Goal: Task Accomplishment & Management: Use online tool/utility

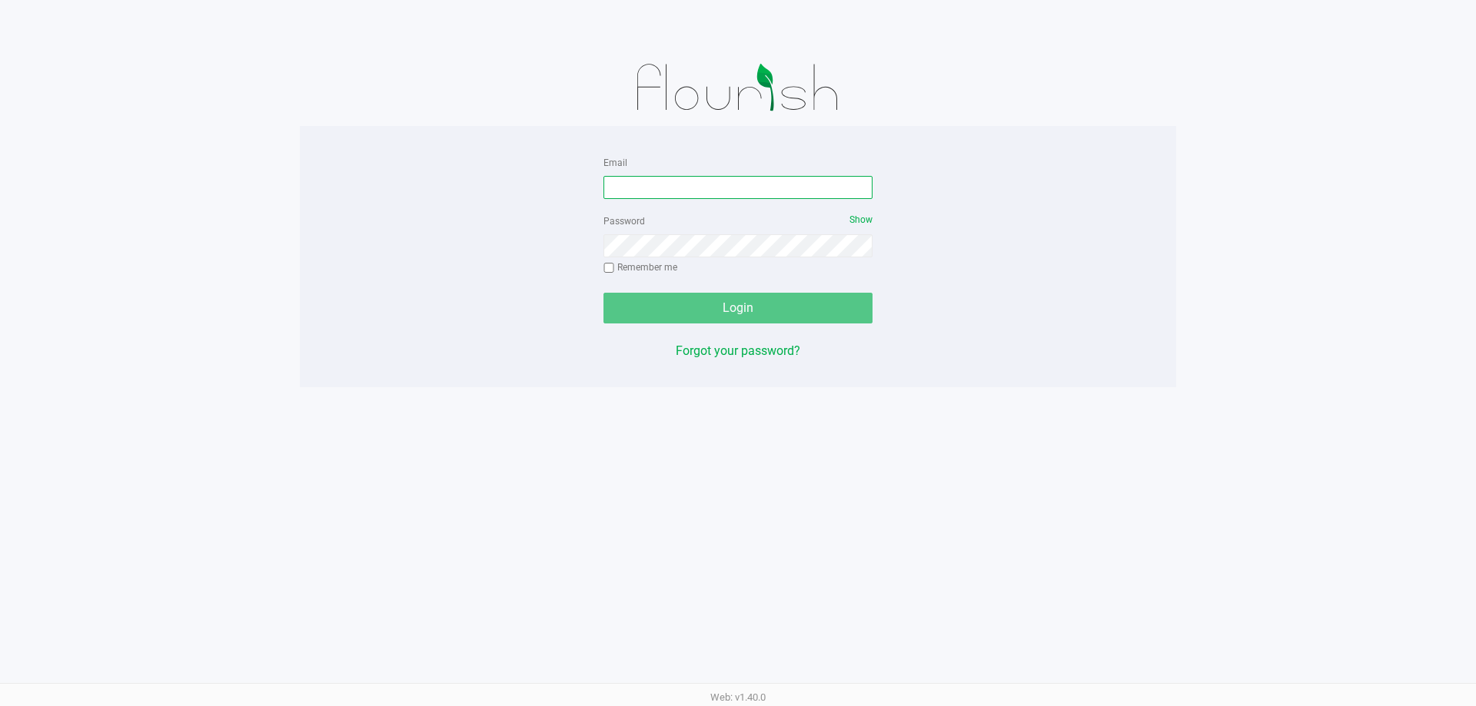
click at [699, 188] on input "Email" at bounding box center [737, 187] width 269 height 23
type input "[EMAIL_ADDRESS][DOMAIN_NAME]"
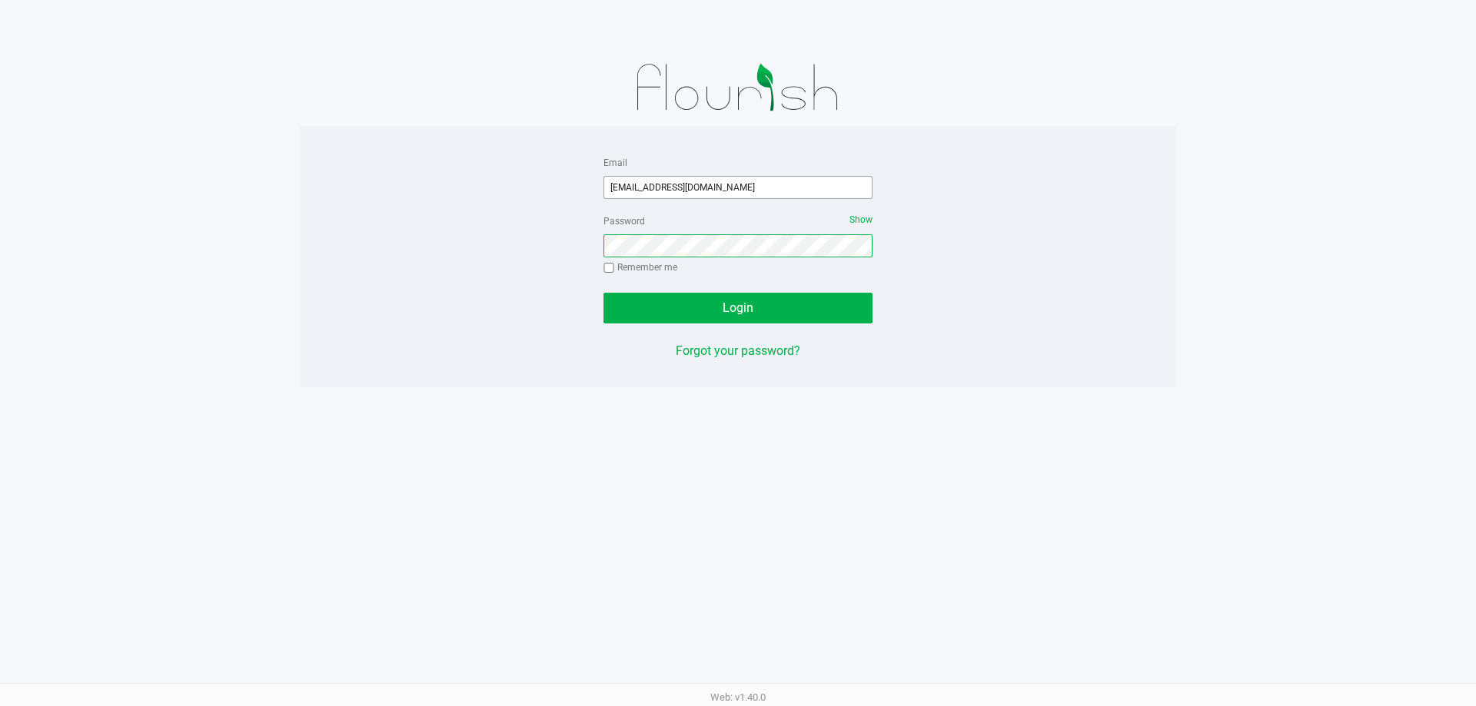
click at [603, 293] on button "Login" at bounding box center [737, 308] width 269 height 31
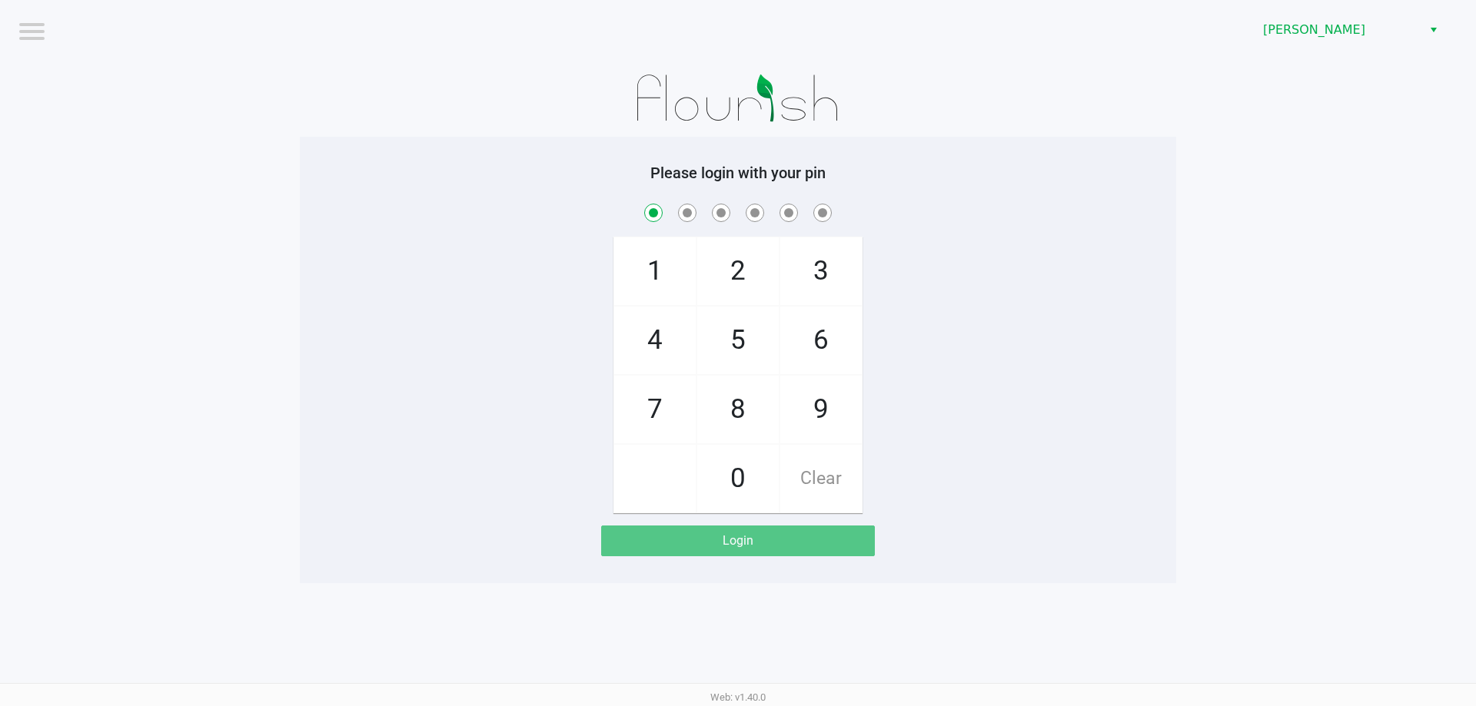
checkbox input "true"
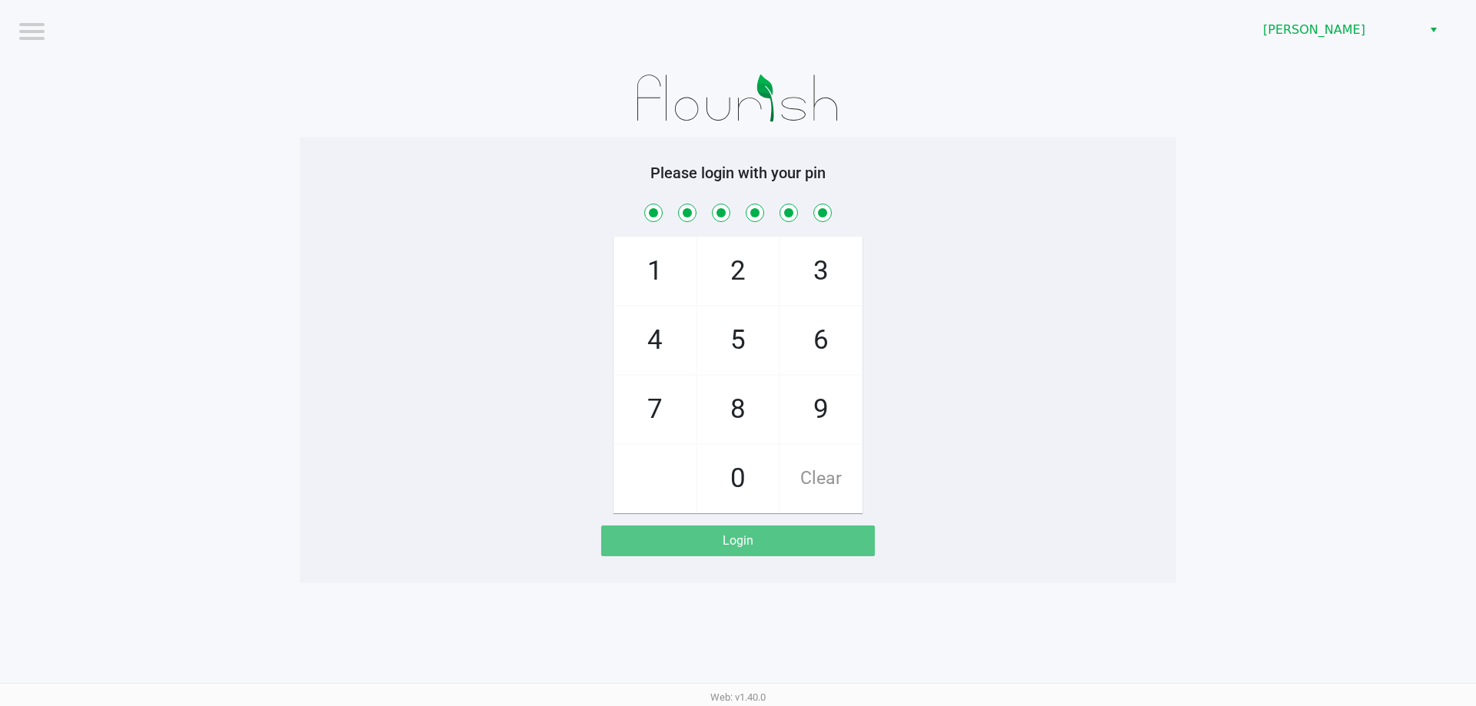
checkbox input "true"
